Goal: Check status

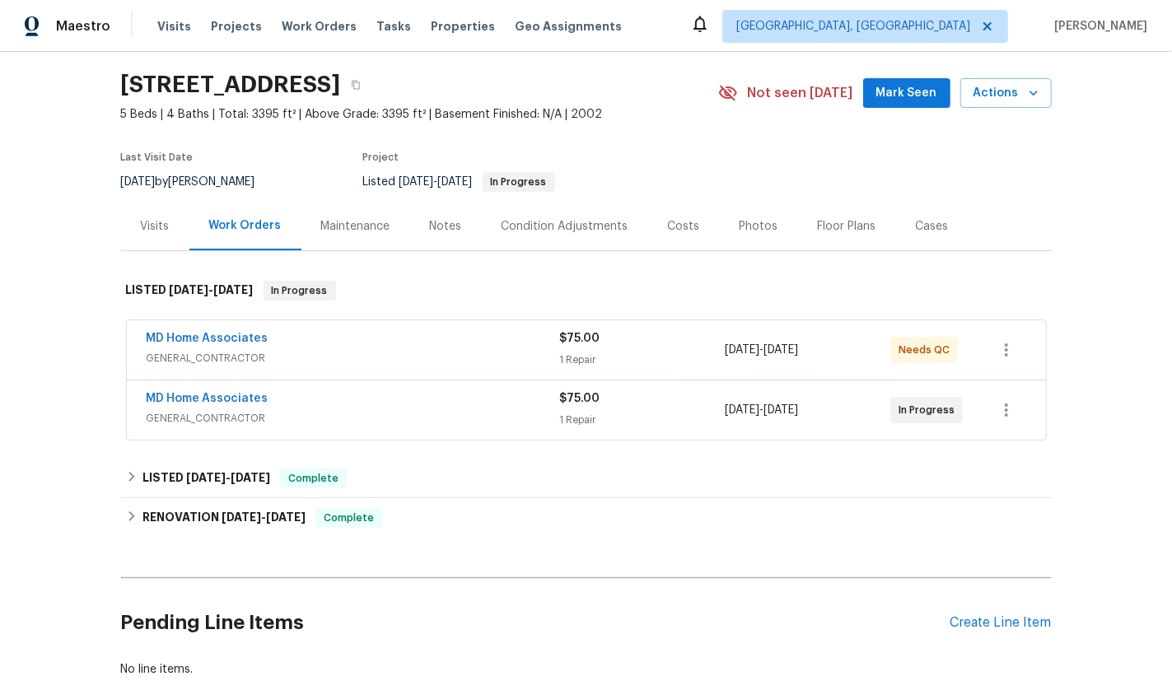
scroll to position [55, 0]
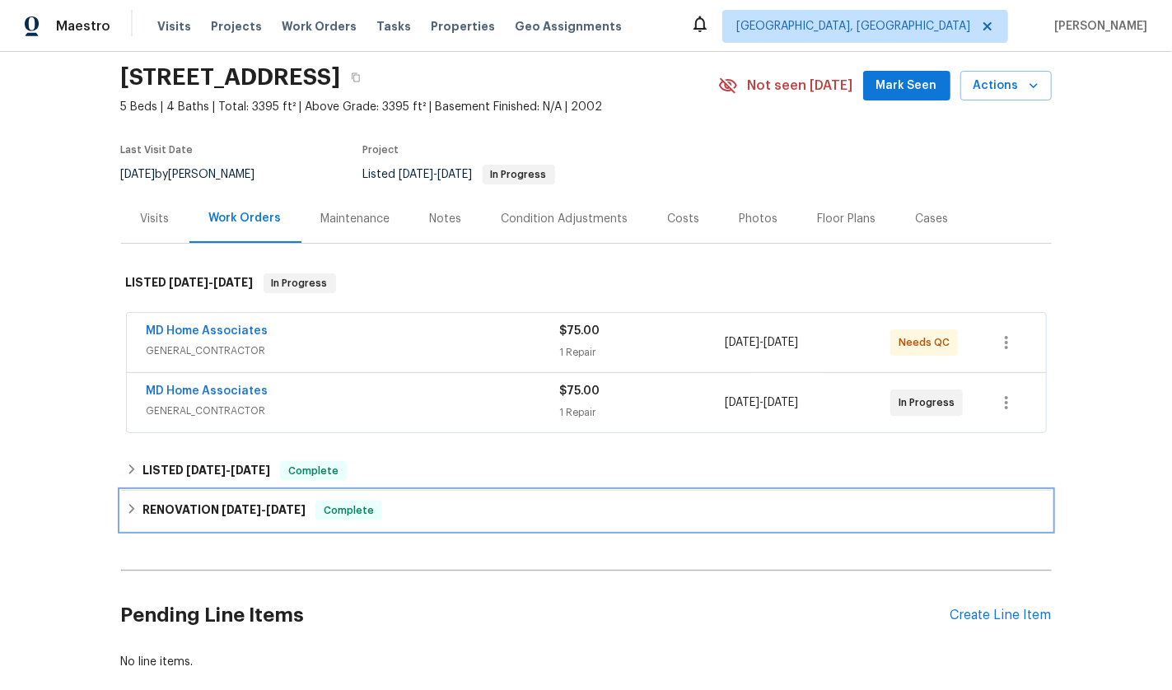
click at [252, 508] on span "[DATE]" at bounding box center [242, 510] width 40 height 12
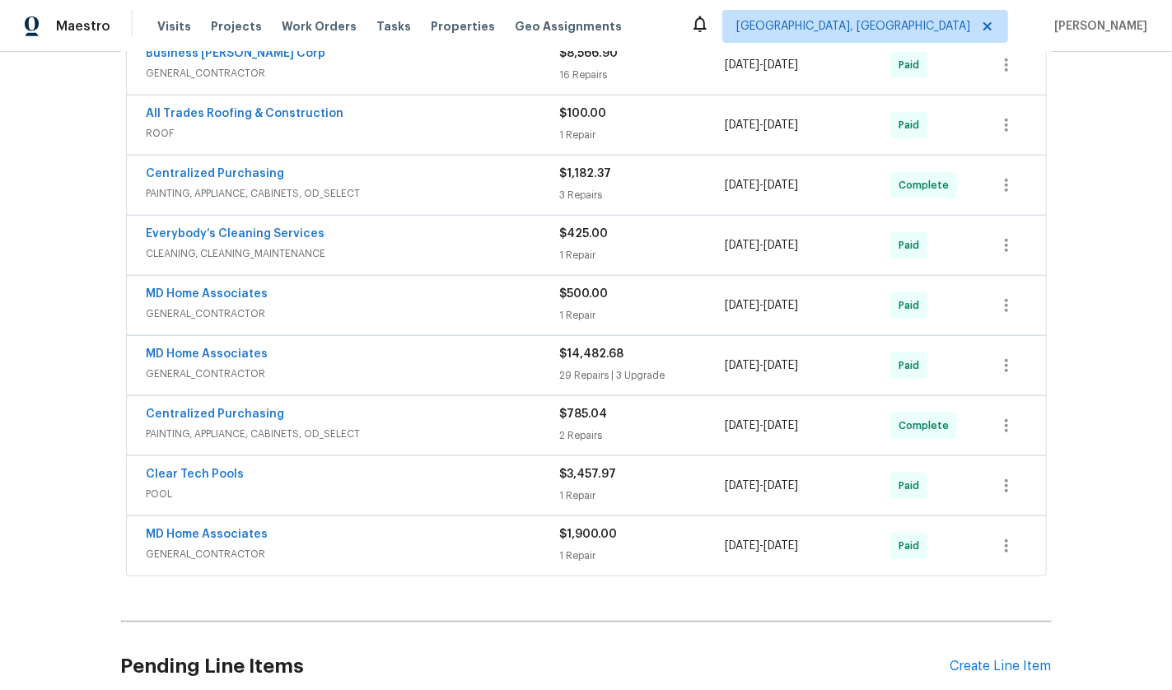
scroll to position [758, 0]
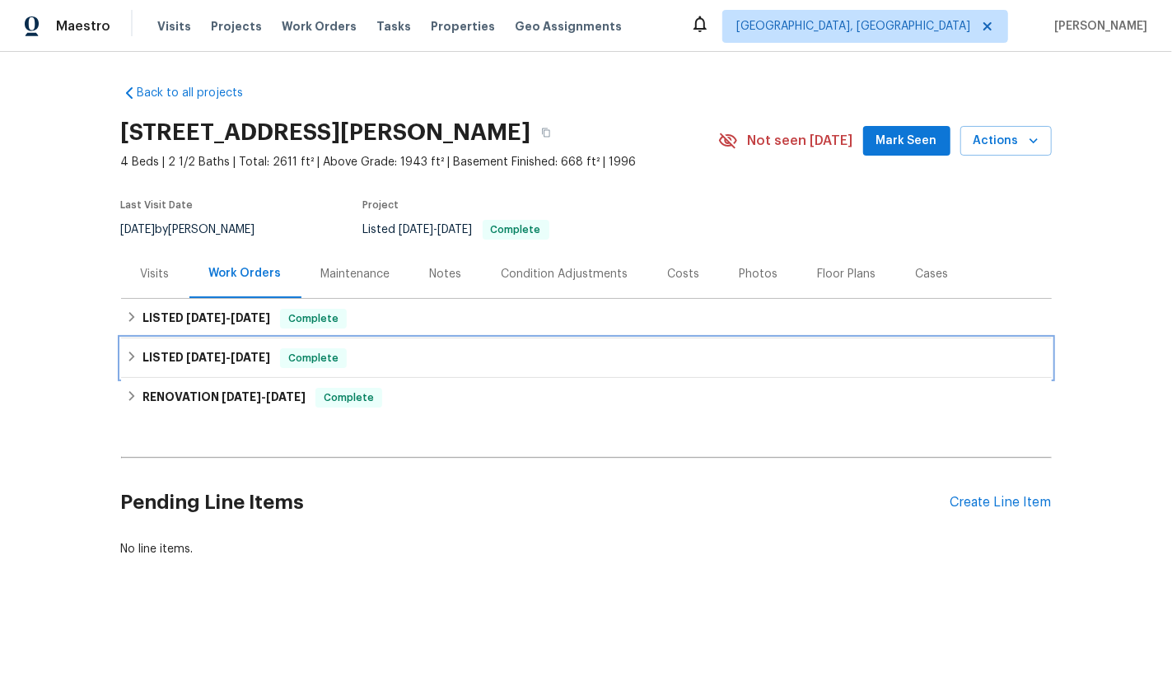
click at [226, 339] on div "LISTED 7/23/25 - 7/24/25 Complete" at bounding box center [586, 359] width 931 height 40
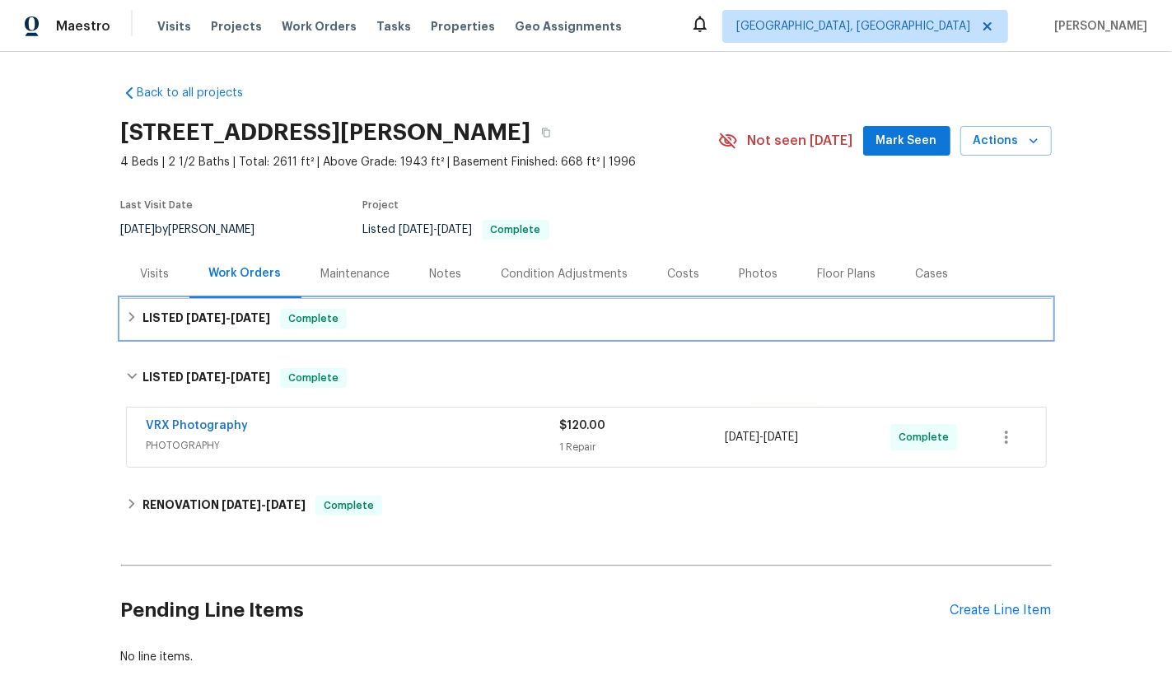
click at [206, 321] on span "7/28/25" at bounding box center [206, 318] width 40 height 12
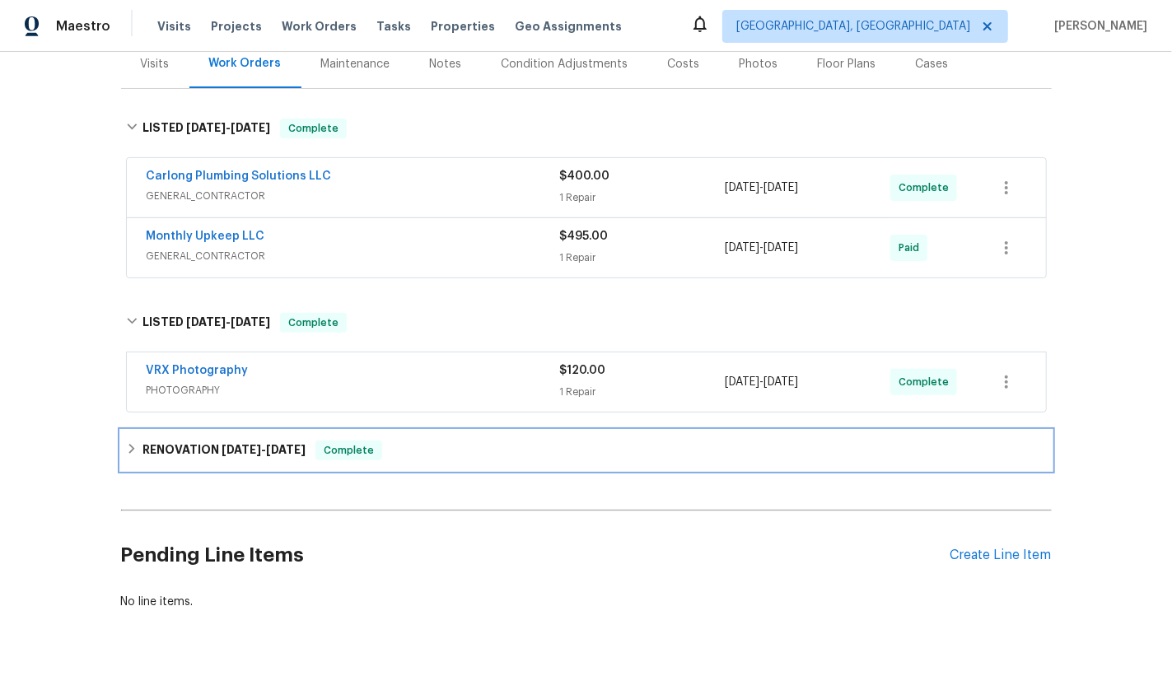
click at [211, 441] on h6 "RENOVATION 7/1/25 - 7/16/25" at bounding box center [224, 451] width 163 height 20
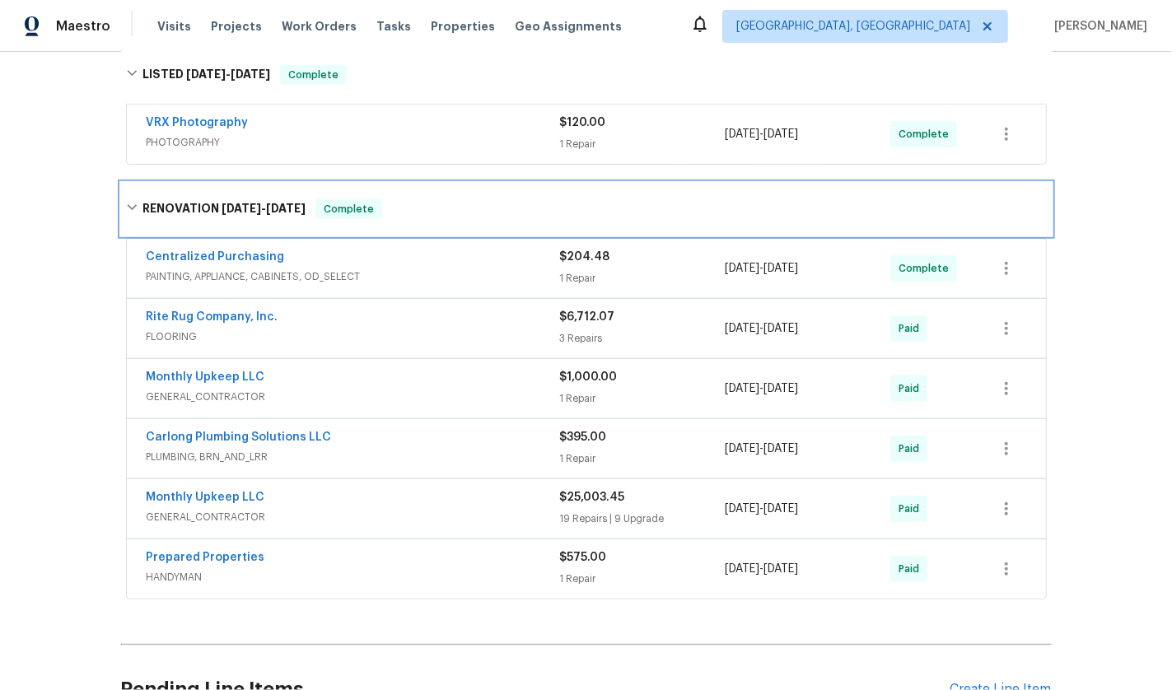
scroll to position [472, 0]
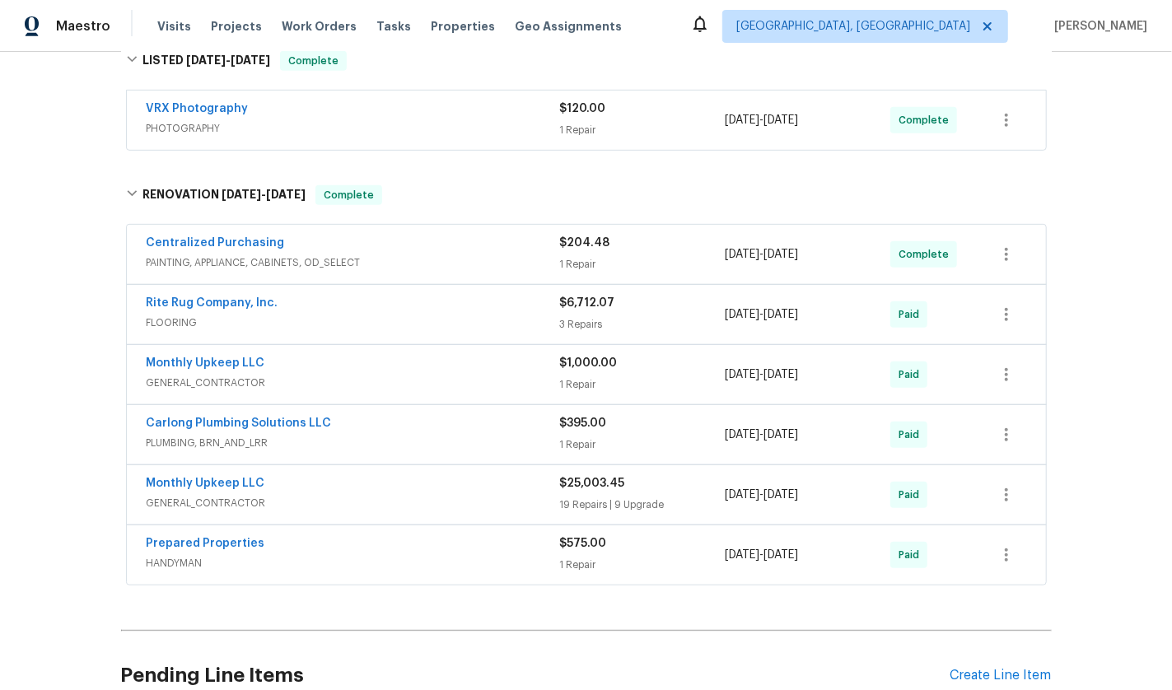
click at [387, 487] on div "Monthly Upkeep LLC" at bounding box center [354, 485] width 414 height 20
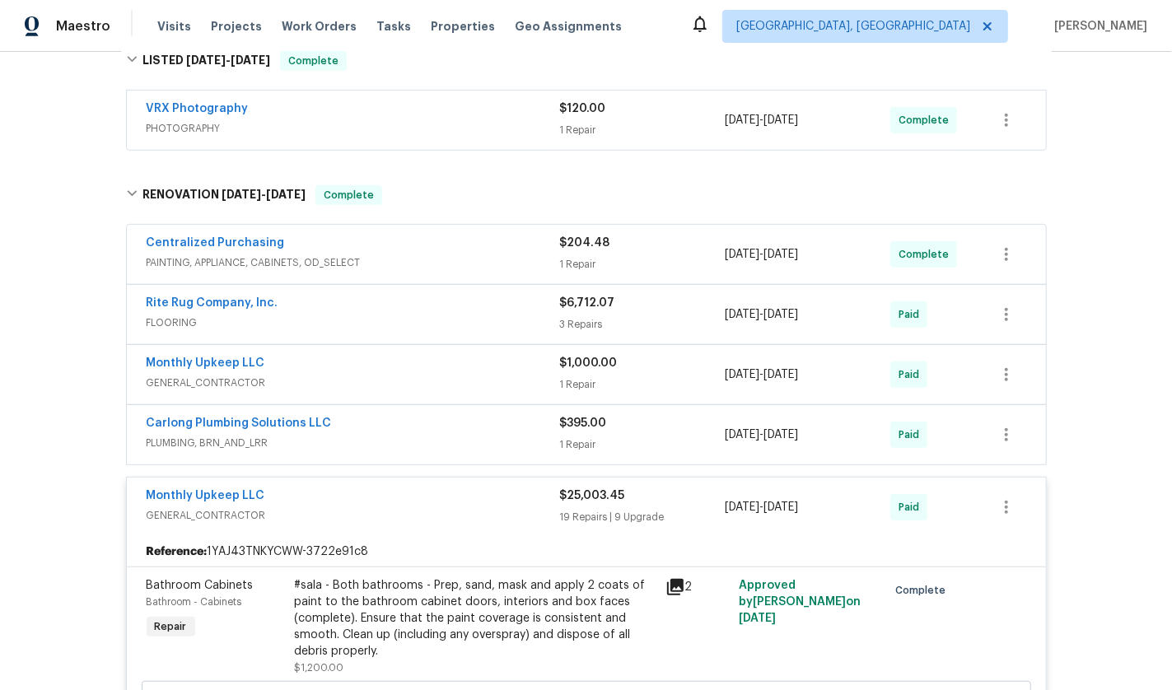
scroll to position [3900, 0]
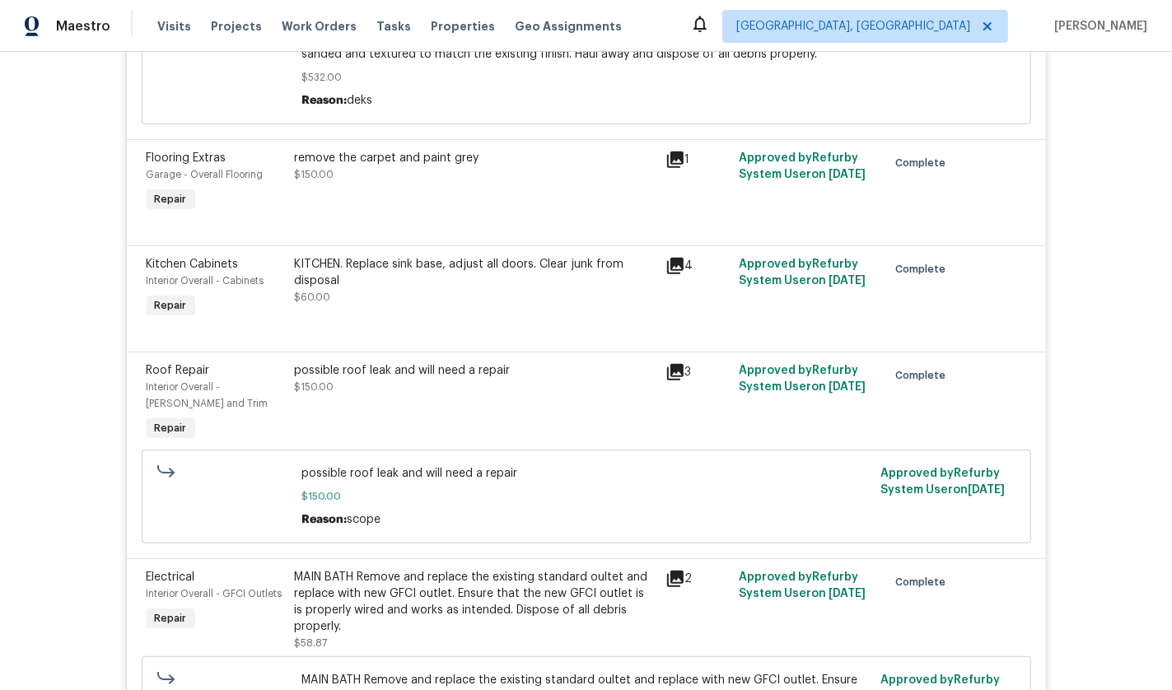
click at [667, 372] on icon at bounding box center [675, 372] width 16 height 16
click at [255, 365] on div "Roof Repair" at bounding box center [216, 370] width 138 height 16
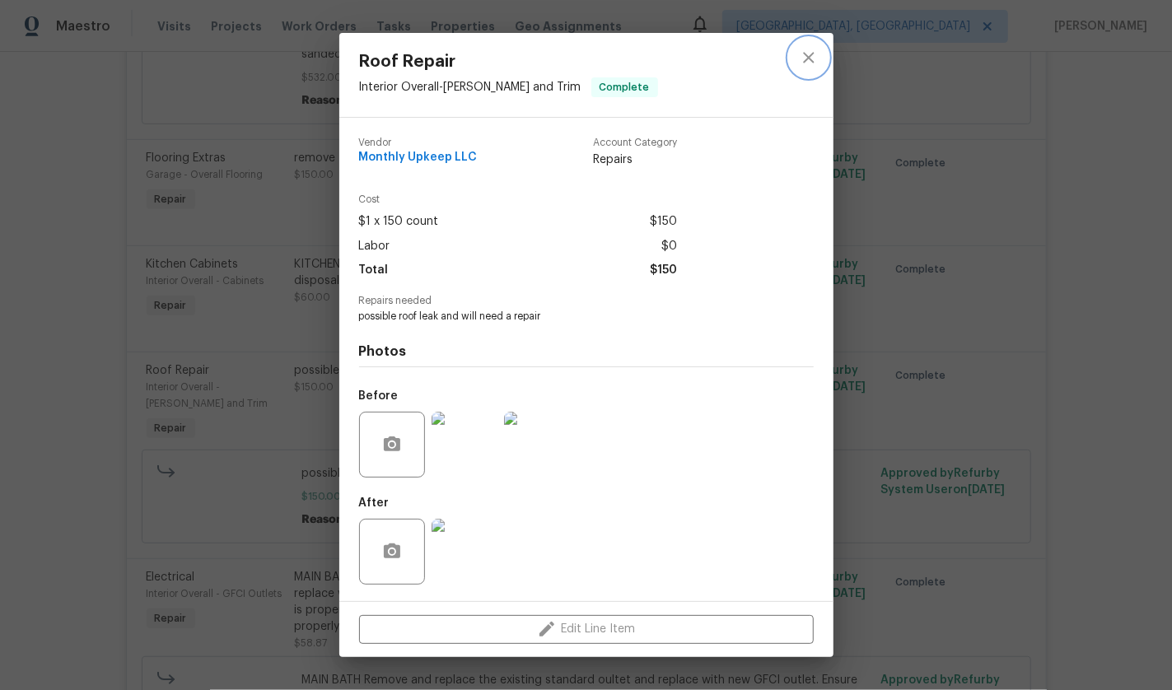
click at [797, 51] on button "close" at bounding box center [809, 58] width 40 height 40
